Goal: Task Accomplishment & Management: Manage account settings

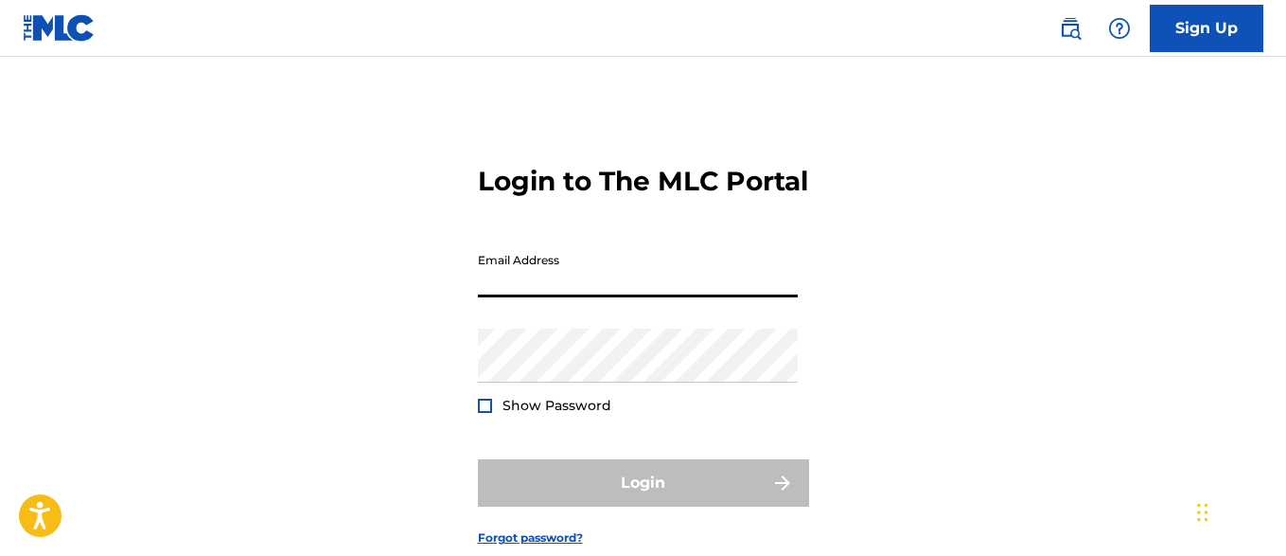
click at [695, 297] on input "Email Address" at bounding box center [638, 270] width 320 height 54
type input "[EMAIL_ADDRESS][DOMAIN_NAME]"
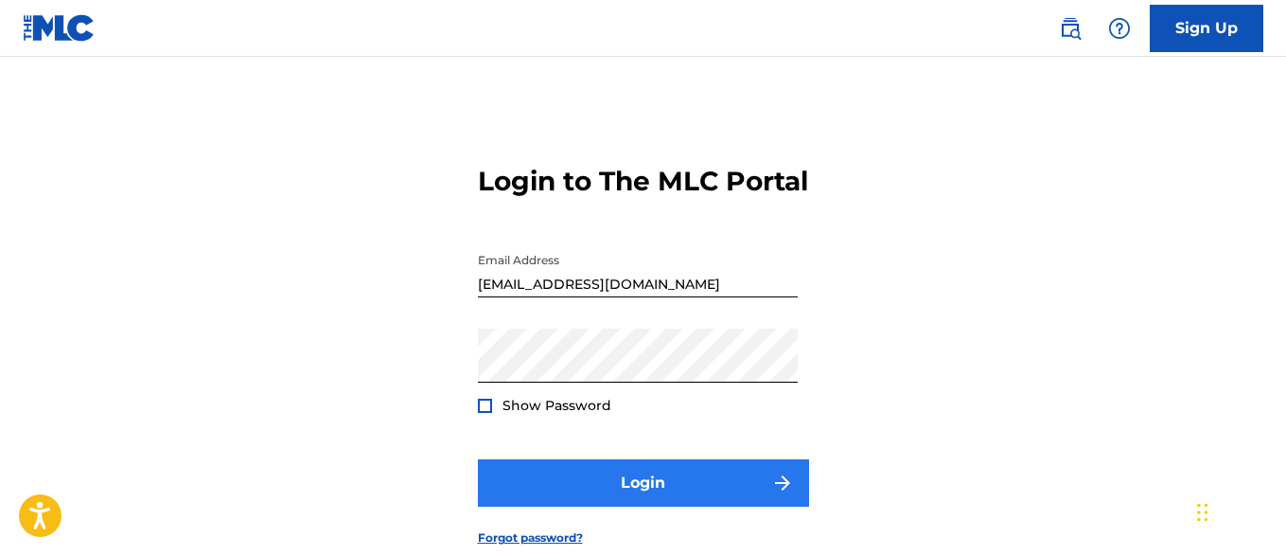
click at [662, 505] on button "Login" at bounding box center [643, 482] width 331 height 47
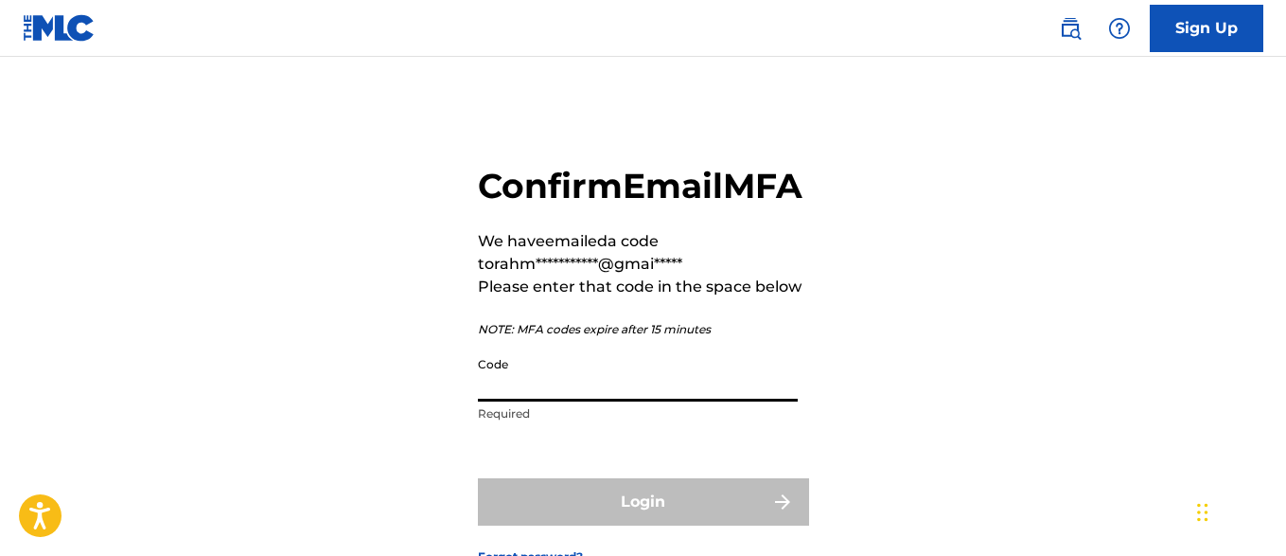
paste input "109628"
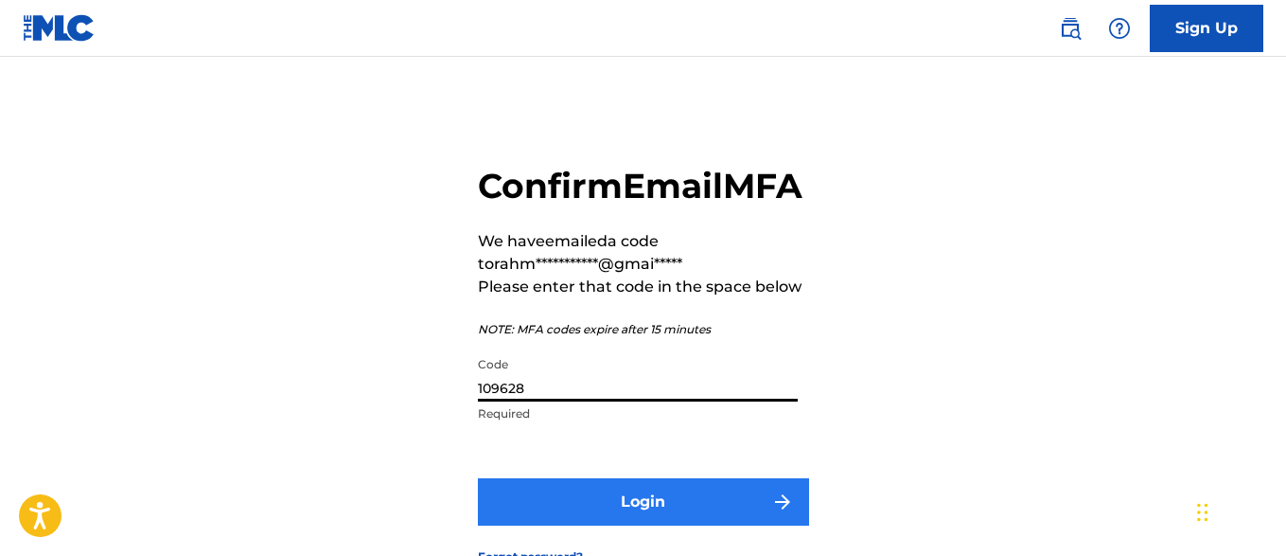
type input "109628"
click at [671, 525] on button "Login" at bounding box center [643, 501] width 331 height 47
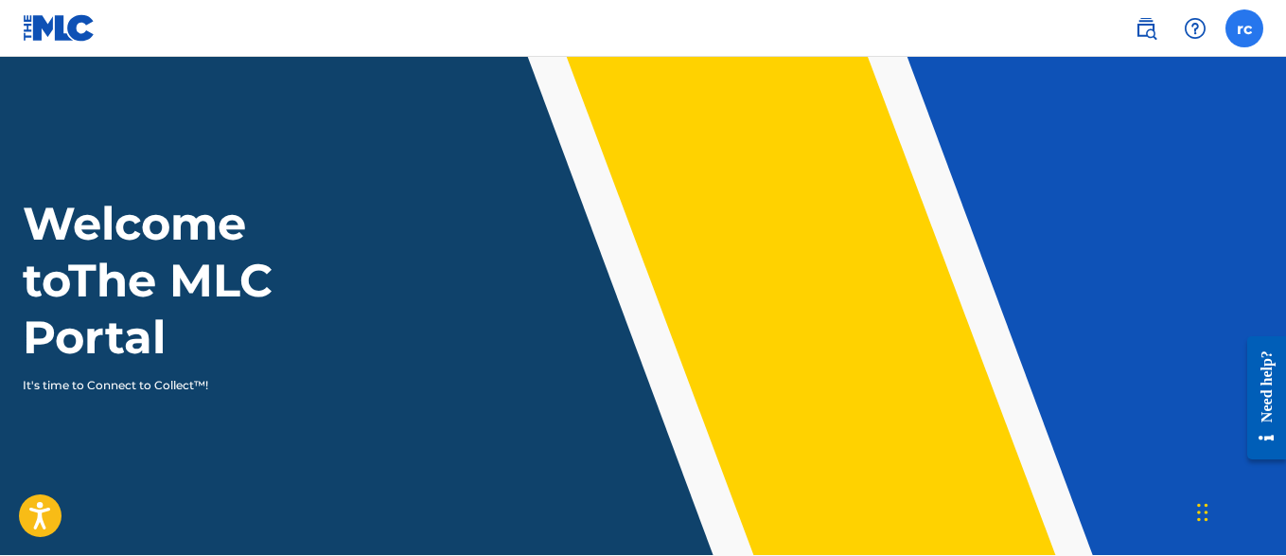
click at [1256, 30] on label at bounding box center [1245, 28] width 38 height 38
click at [1245, 28] on input "[PERSON_NAME] [EMAIL_ADDRESS][DOMAIN_NAME] Notification Preferences Profile Log…" at bounding box center [1245, 28] width 0 height 0
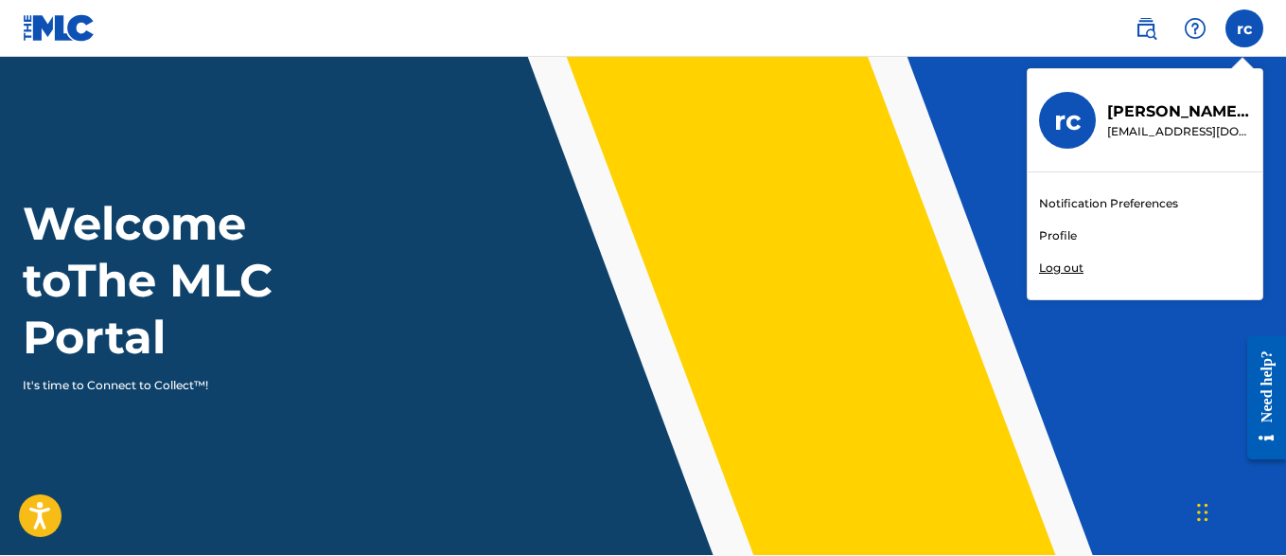
click at [1066, 239] on link "Profile" at bounding box center [1058, 235] width 38 height 17
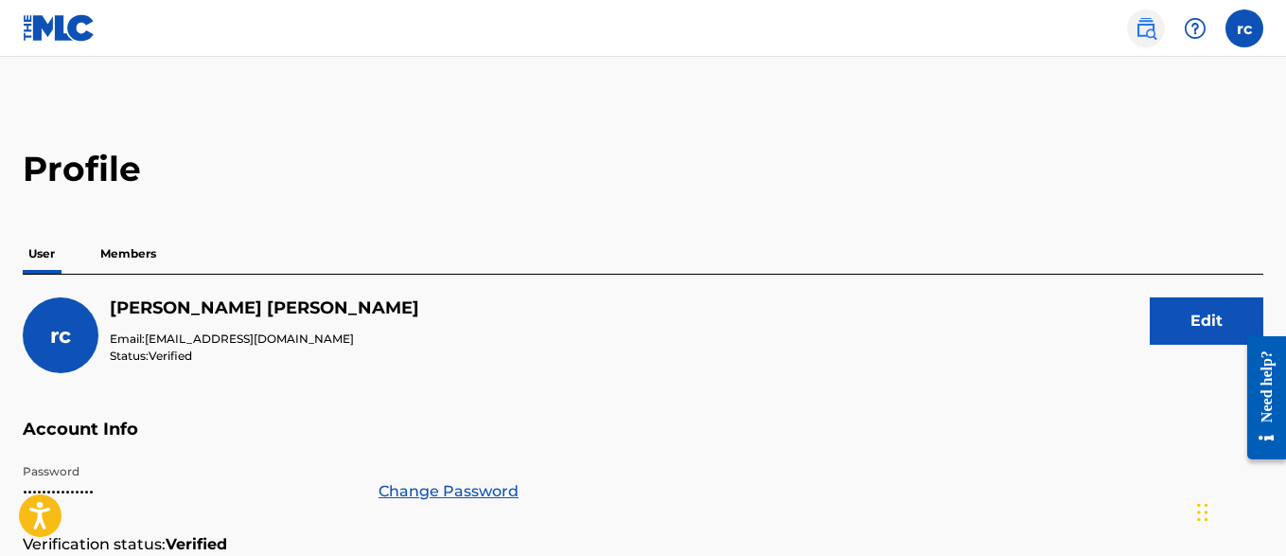
click at [1146, 15] on link at bounding box center [1146, 28] width 38 height 38
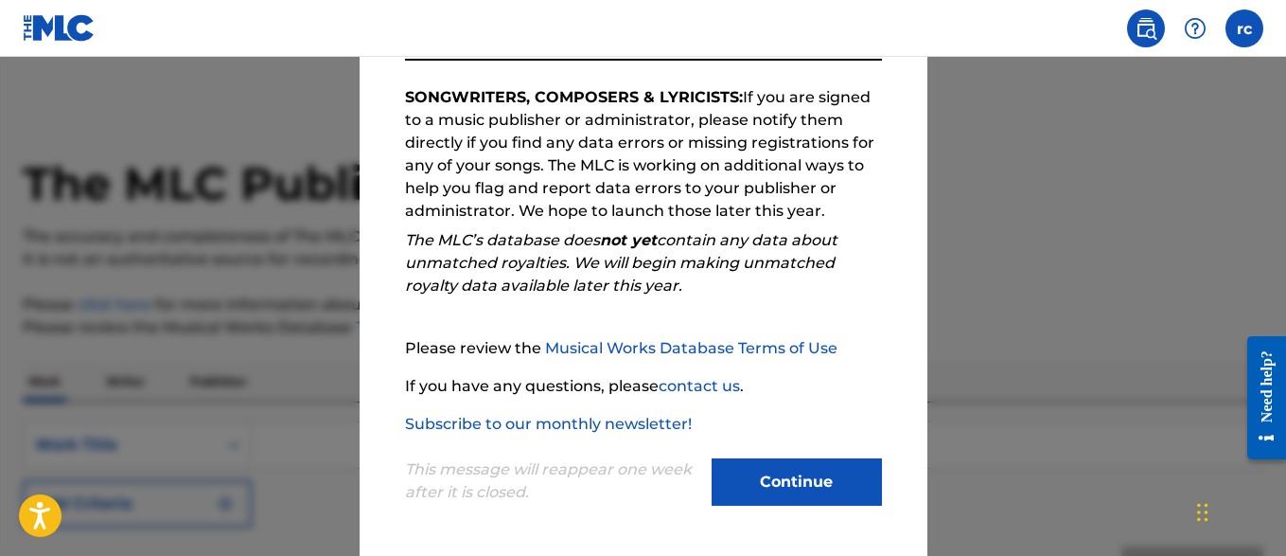
scroll to position [207, 0]
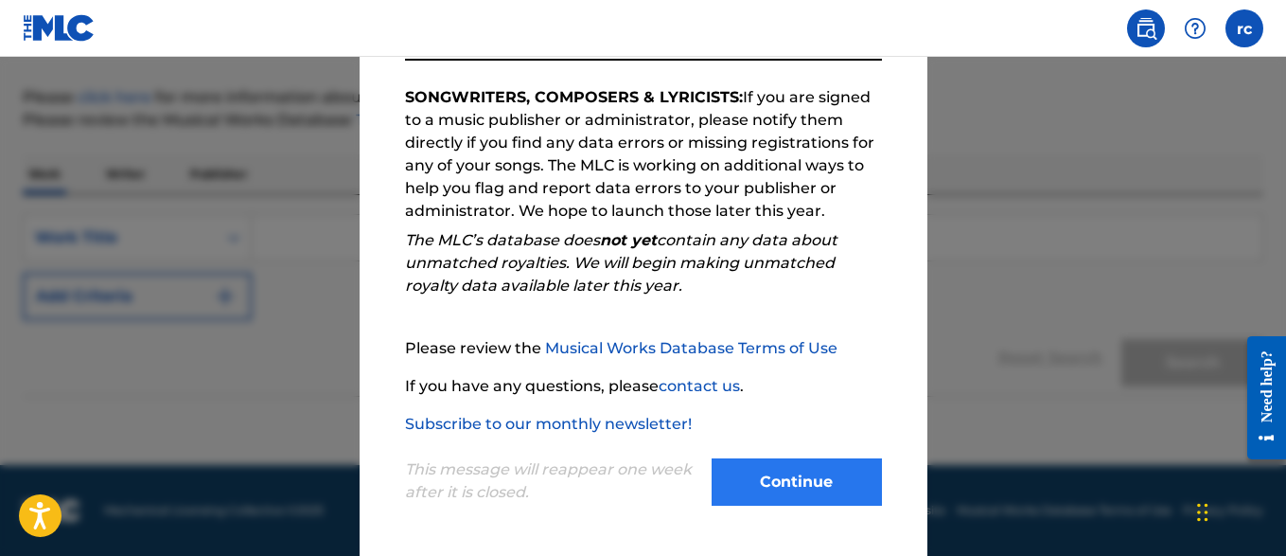
click at [832, 474] on button "Continue" at bounding box center [797, 481] width 170 height 47
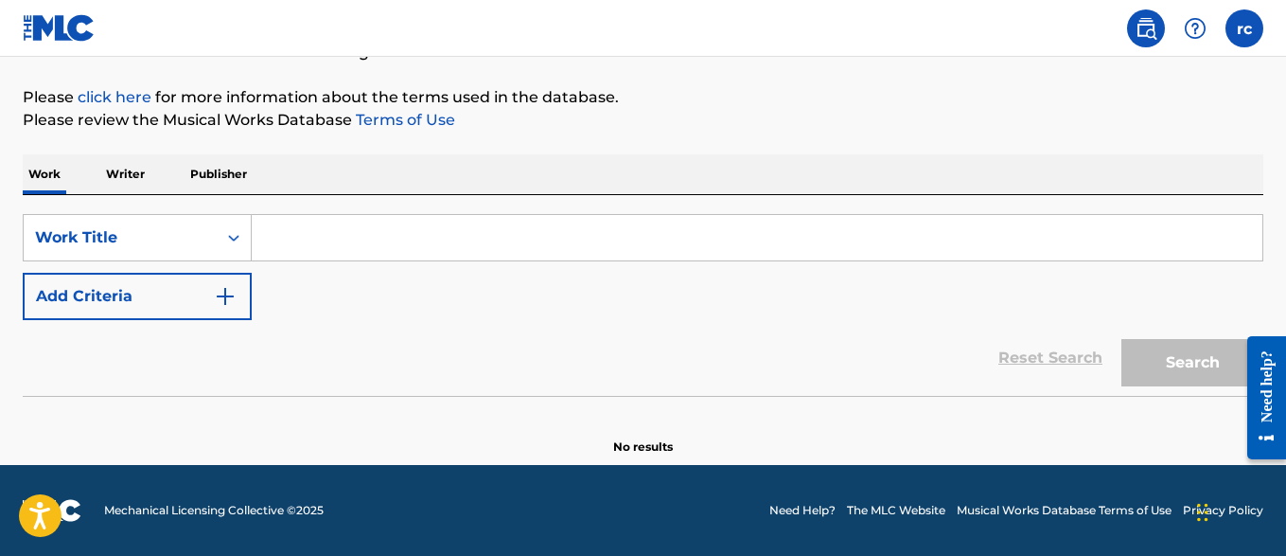
scroll to position [0, 0]
